Goal: Task Accomplishment & Management: Manage account settings

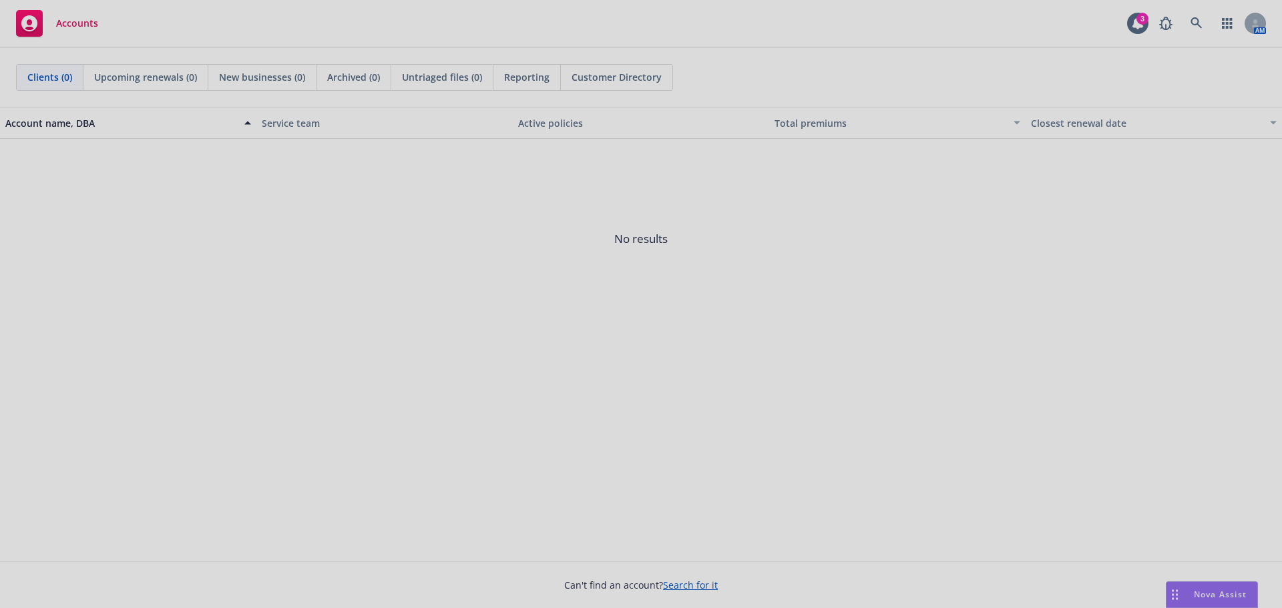
click at [689, 581] on div at bounding box center [641, 304] width 1282 height 608
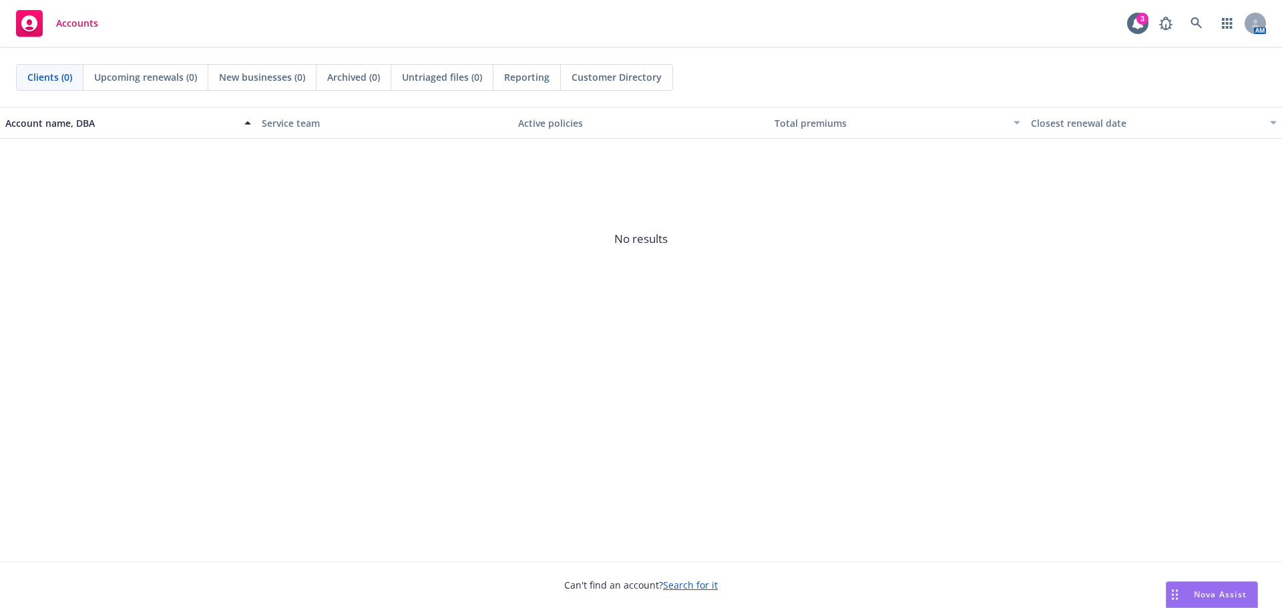
click at [682, 587] on link "Search for it" at bounding box center [690, 585] width 55 height 13
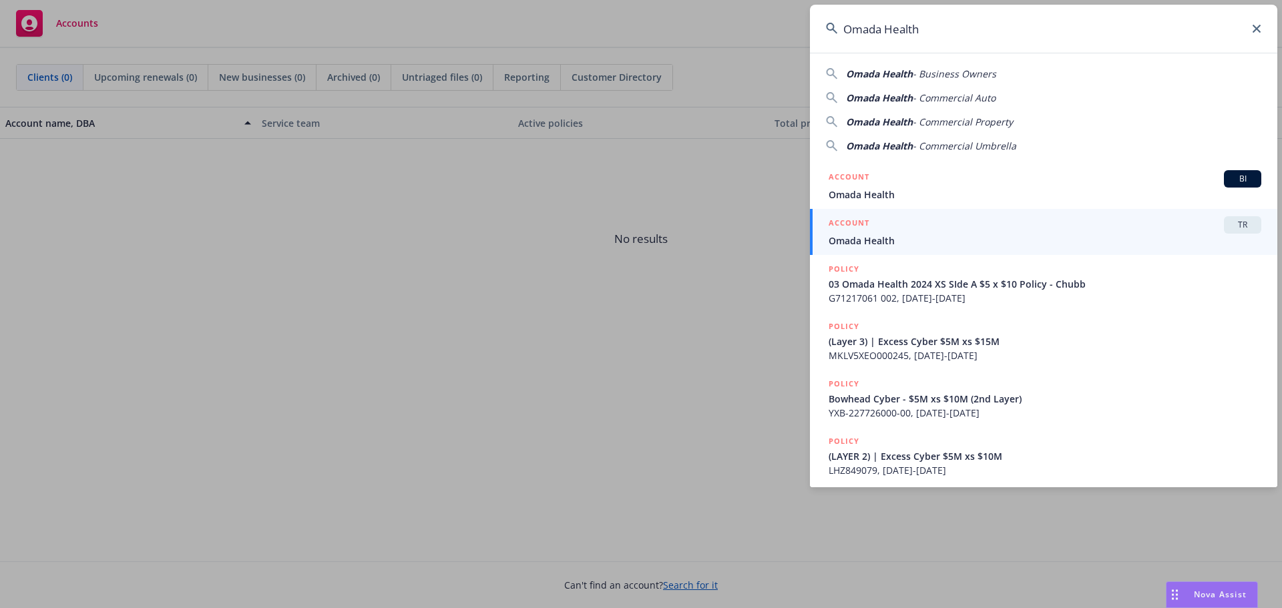
type input "Omada Health"
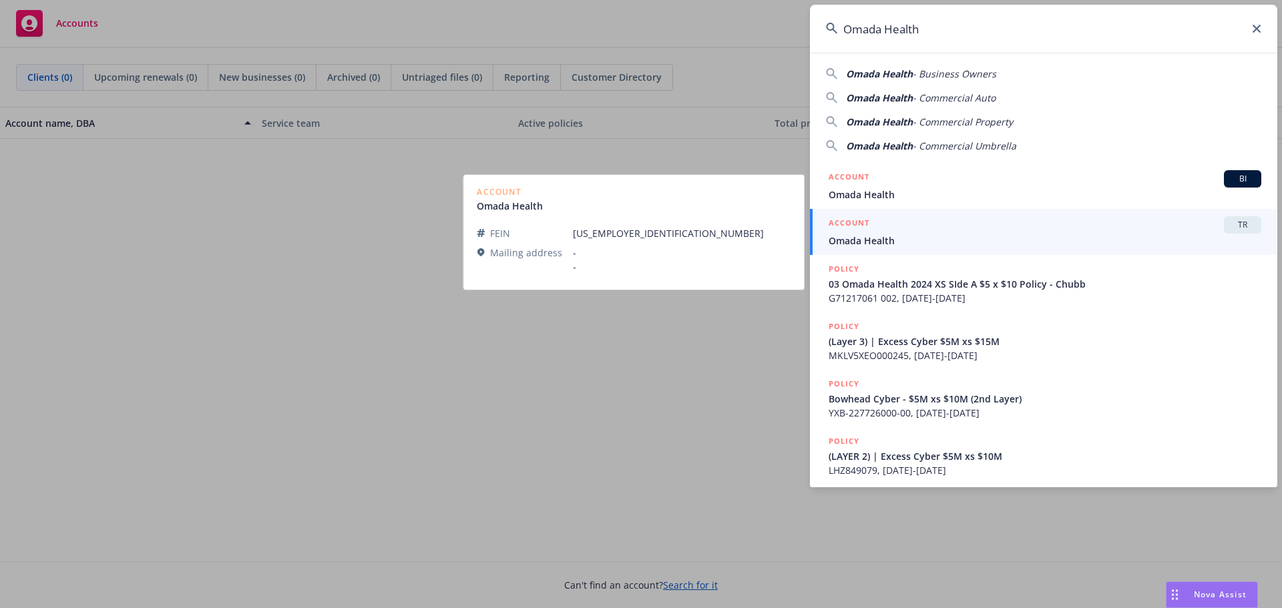
click at [853, 246] on span "Omada Health" at bounding box center [1044, 241] width 433 height 14
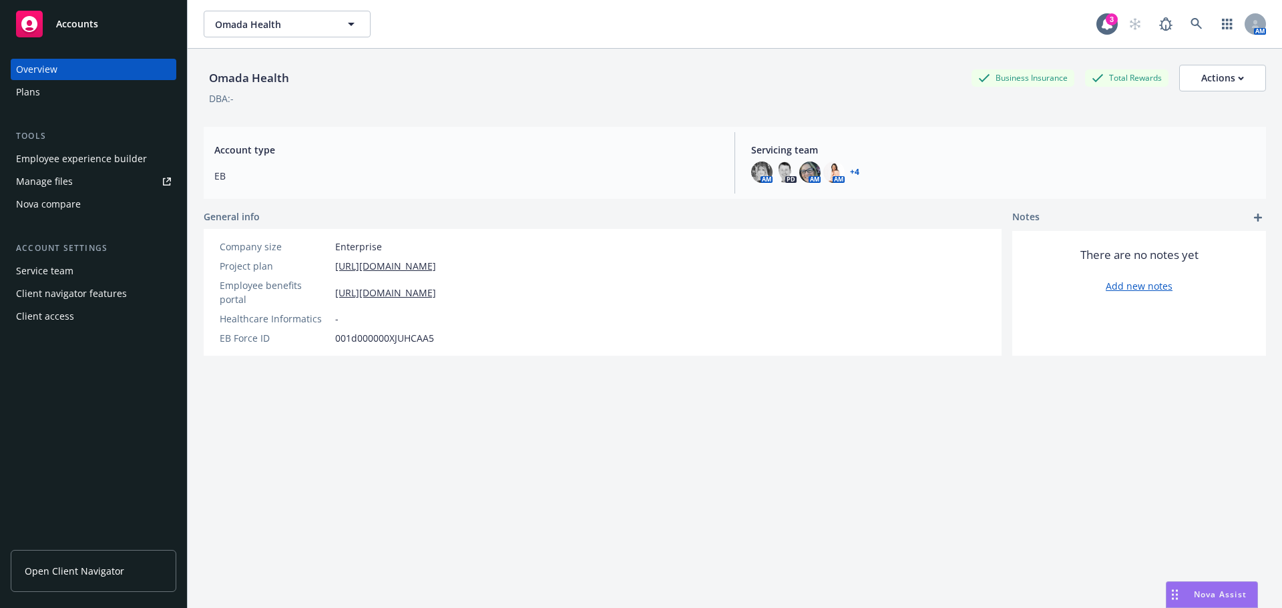
click at [62, 182] on div "Manage files" at bounding box center [44, 181] width 57 height 21
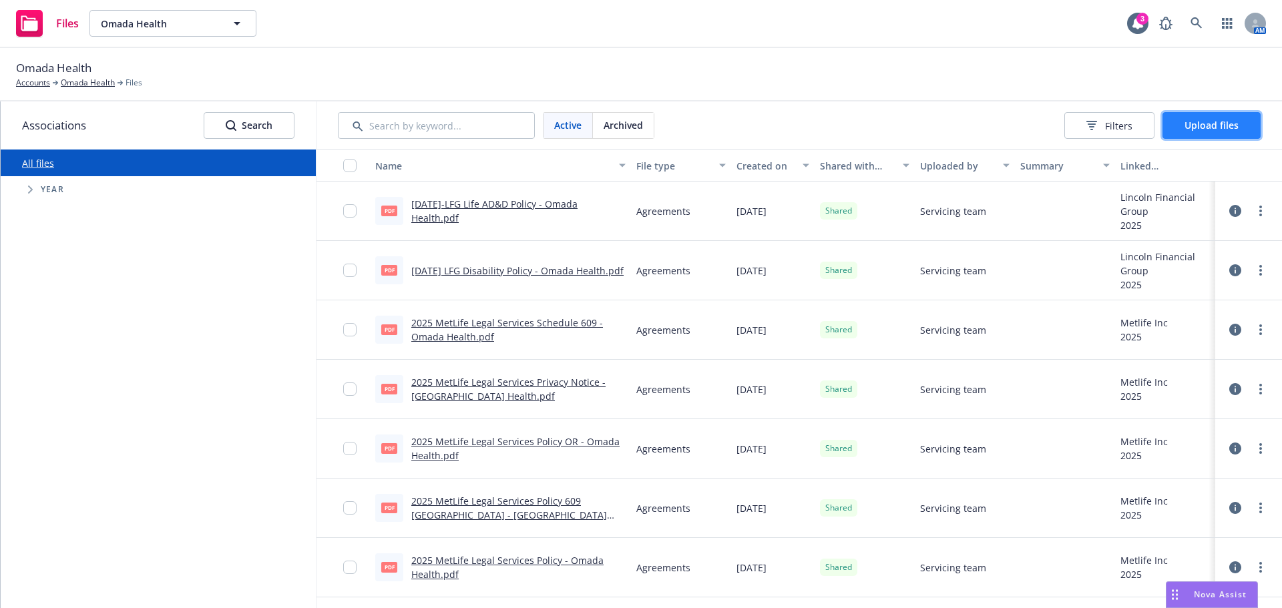
click at [1214, 125] on span "Upload files" at bounding box center [1211, 125] width 54 height 13
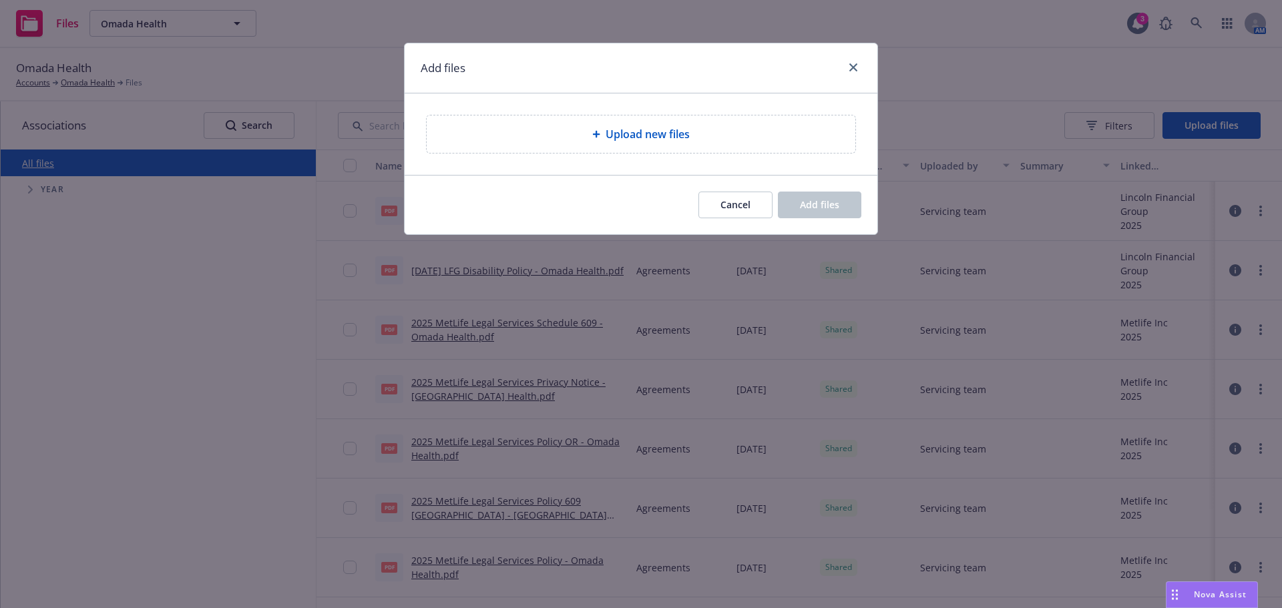
click at [749, 135] on div "Upload new files" at bounding box center [640, 134] width 407 height 16
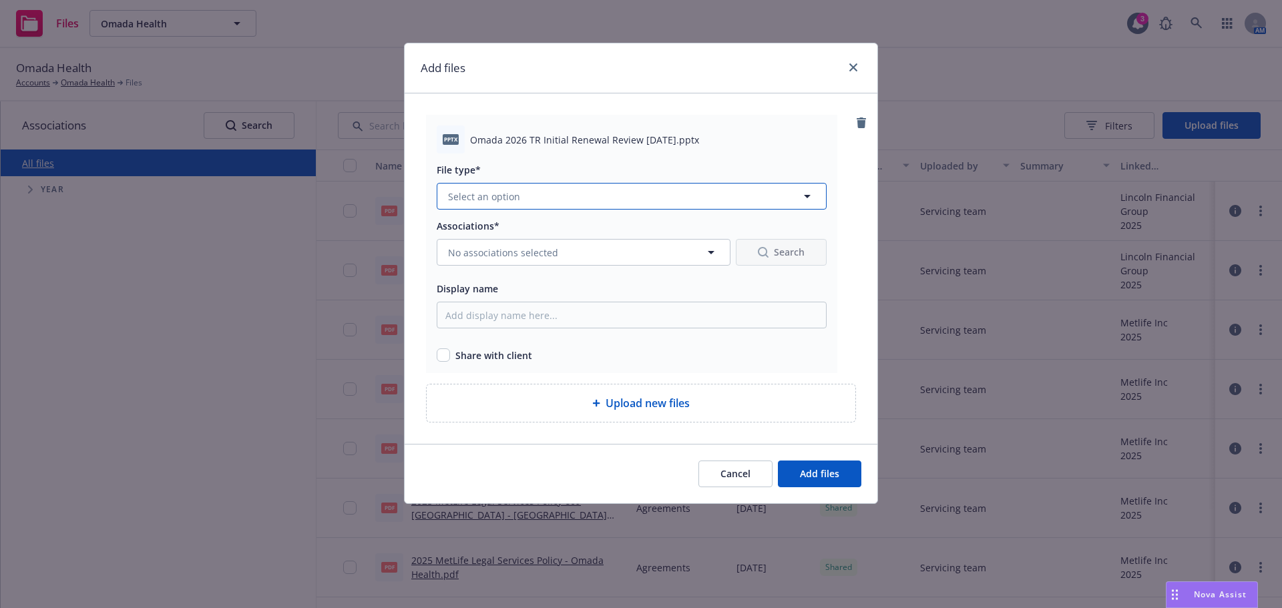
click at [556, 200] on button "Select an option" at bounding box center [632, 196] width 390 height 27
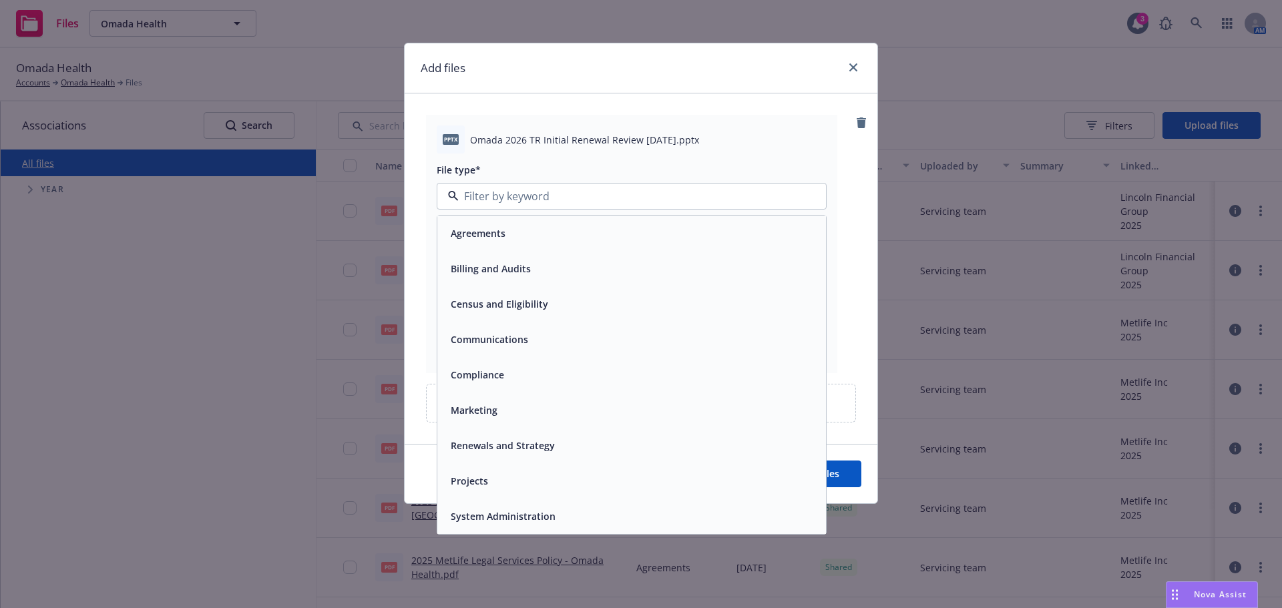
click at [511, 451] on span "Renewals and Strategy" at bounding box center [503, 446] width 104 height 14
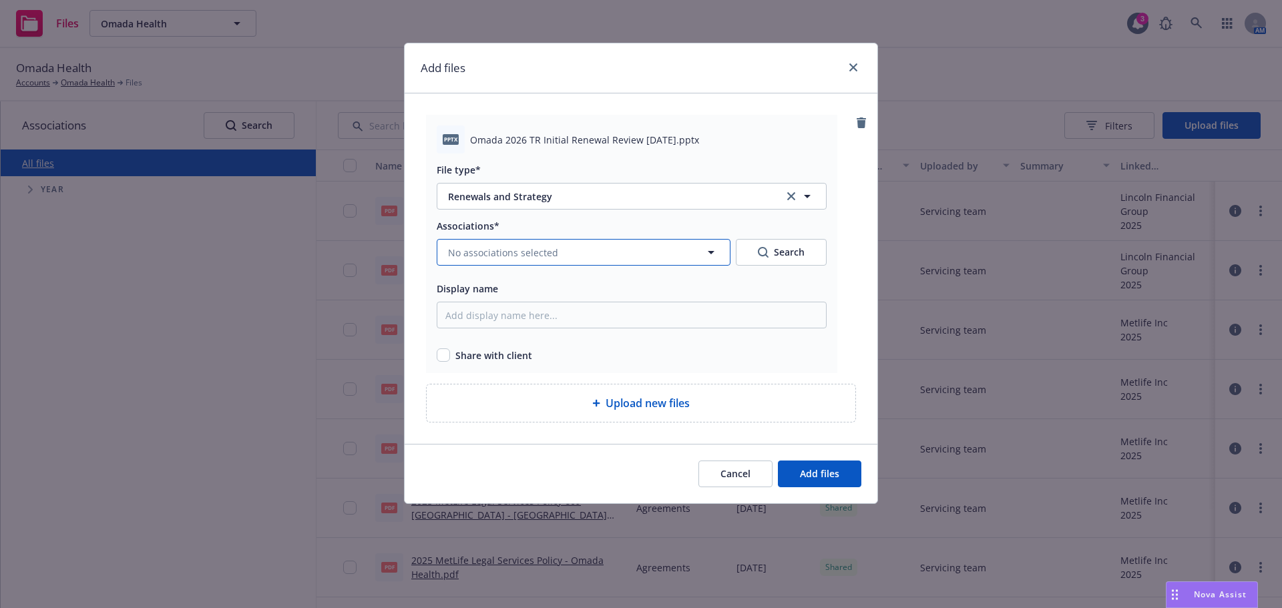
click at [599, 254] on button "No associations selected" at bounding box center [584, 252] width 294 height 27
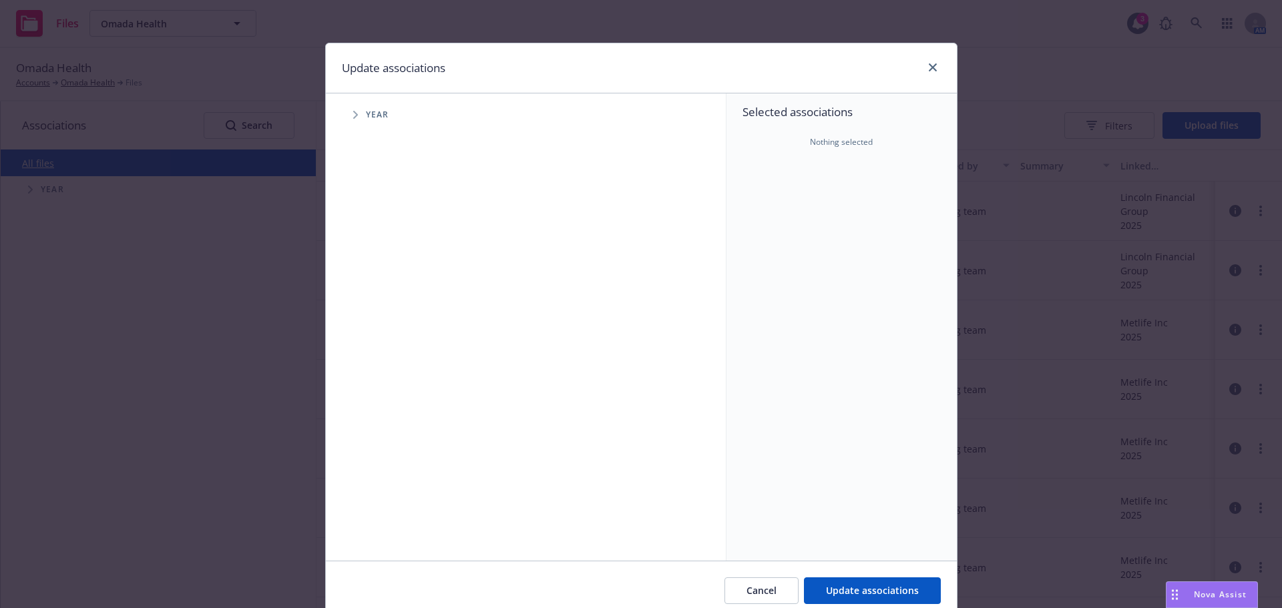
click at [353, 117] on icon "Tree Example" at bounding box center [355, 115] width 5 height 8
click at [385, 332] on input "Tree Example" at bounding box center [389, 328] width 13 height 13
checkbox input "true"
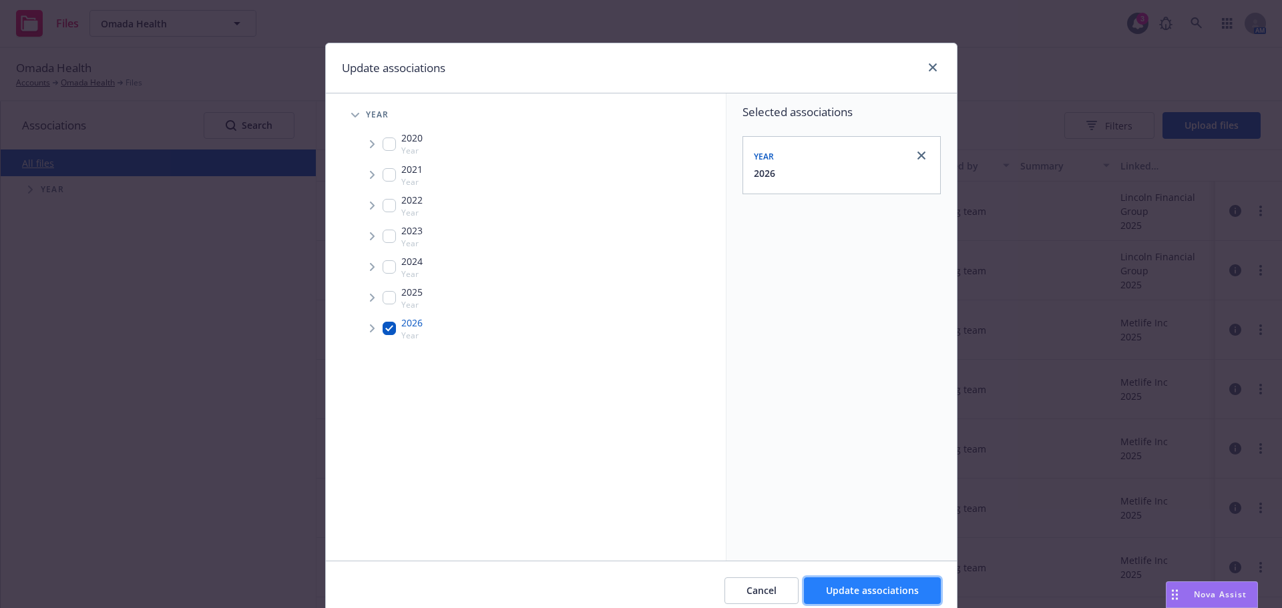
click at [832, 591] on span "Update associations" at bounding box center [872, 590] width 93 height 13
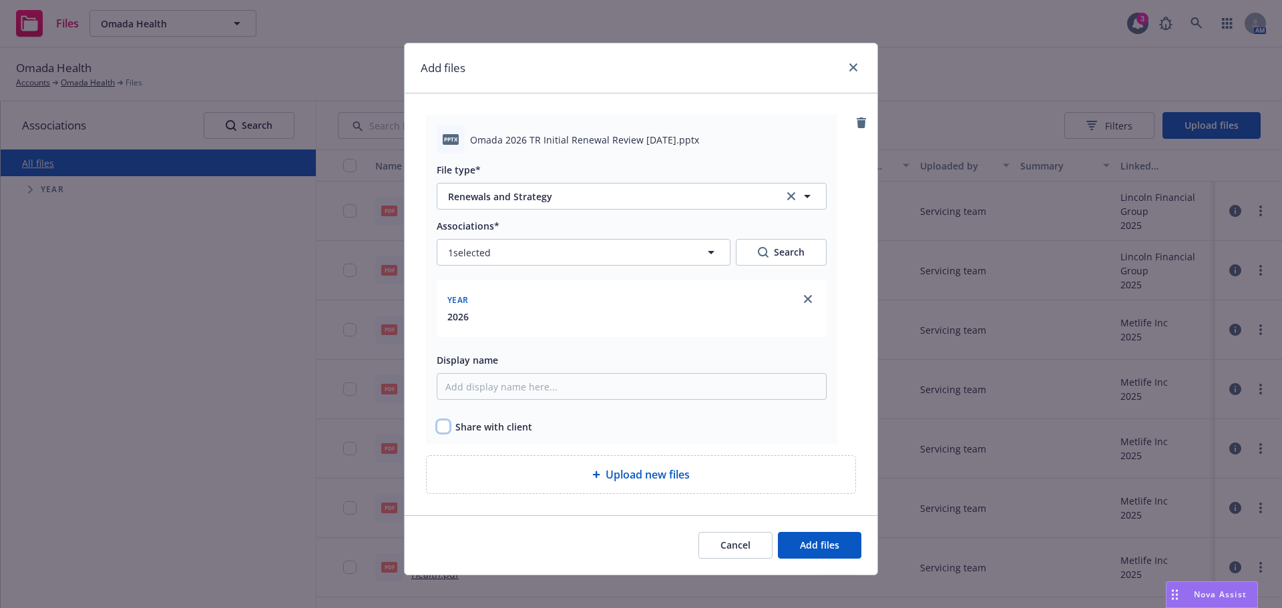
click at [437, 430] on input "checkbox" at bounding box center [443, 426] width 13 height 13
checkbox input "true"
click at [800, 546] on span "Add files" at bounding box center [819, 545] width 39 height 13
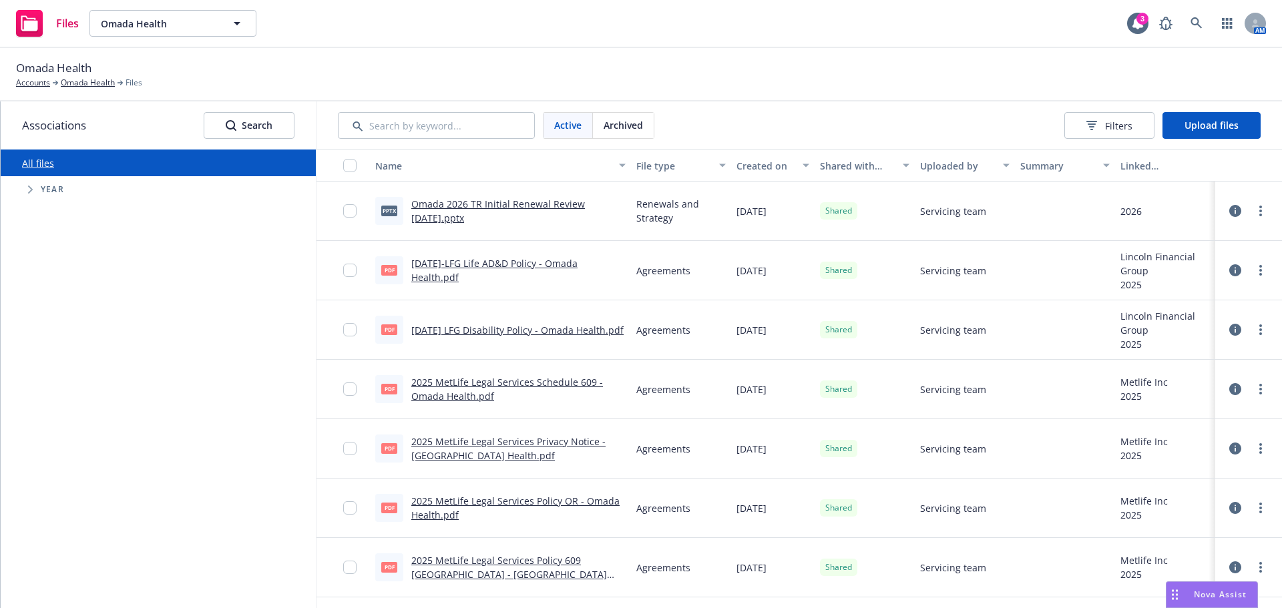
click at [497, 204] on link "Omada 2026 TR Initial Renewal Review 8.14.25.pptx" at bounding box center [498, 211] width 174 height 27
